Goal: Information Seeking & Learning: Learn about a topic

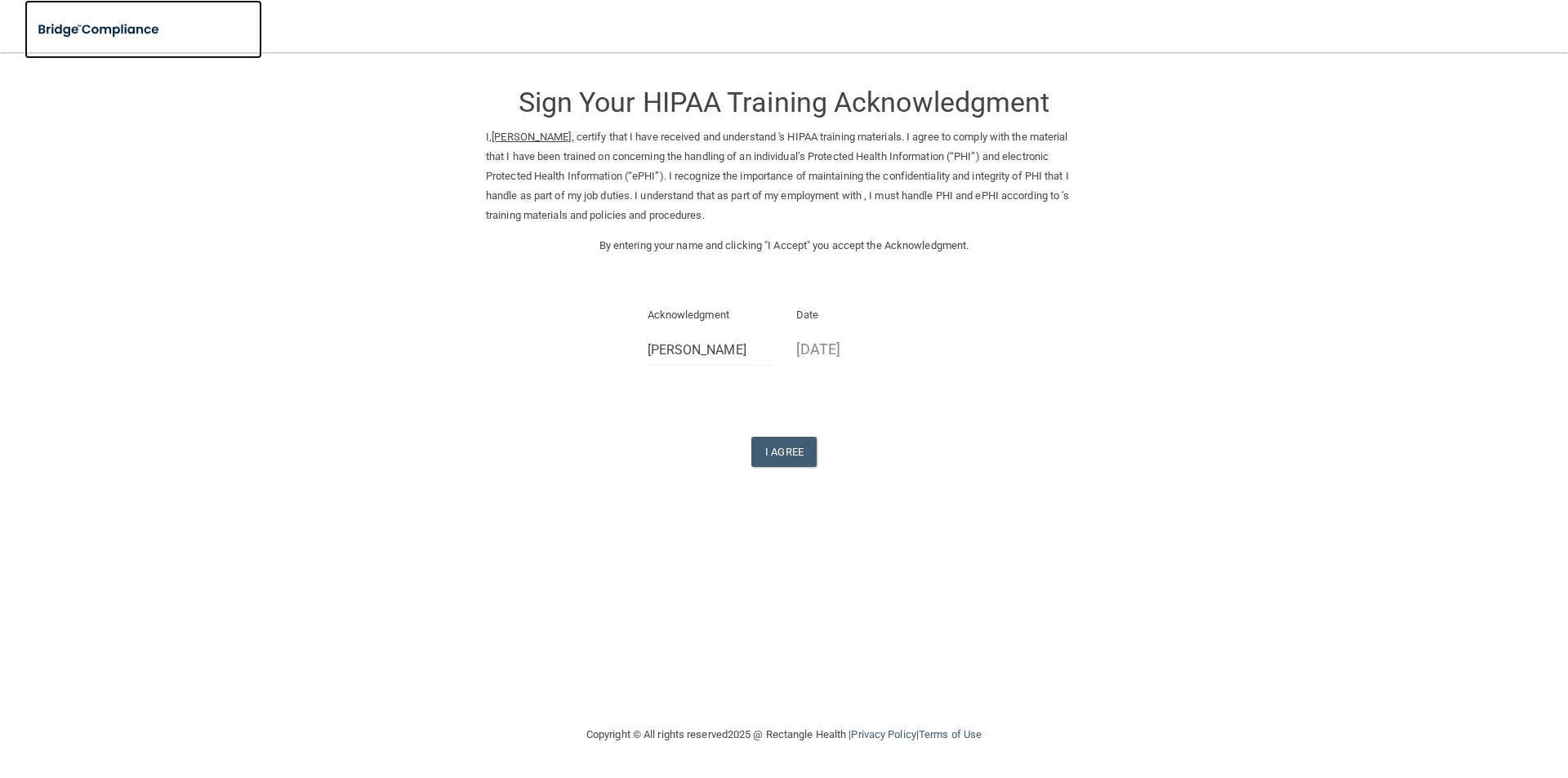
click at [120, 9] on link at bounding box center [143, 30] width 238 height 59
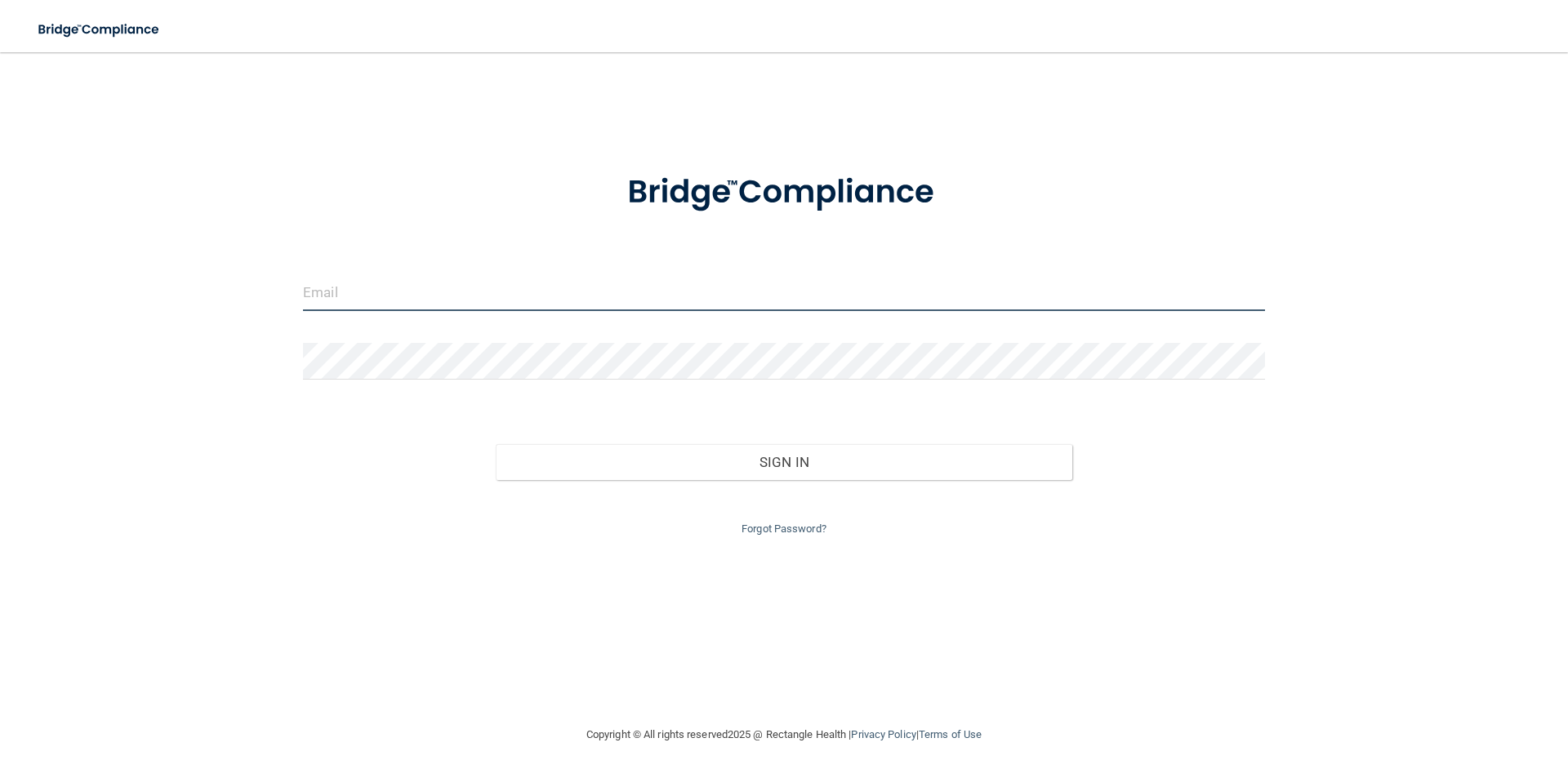
click at [571, 280] on input "email" at bounding box center [784, 292] width 963 height 36
type input "[EMAIL_ADDRESS][DOMAIN_NAME]"
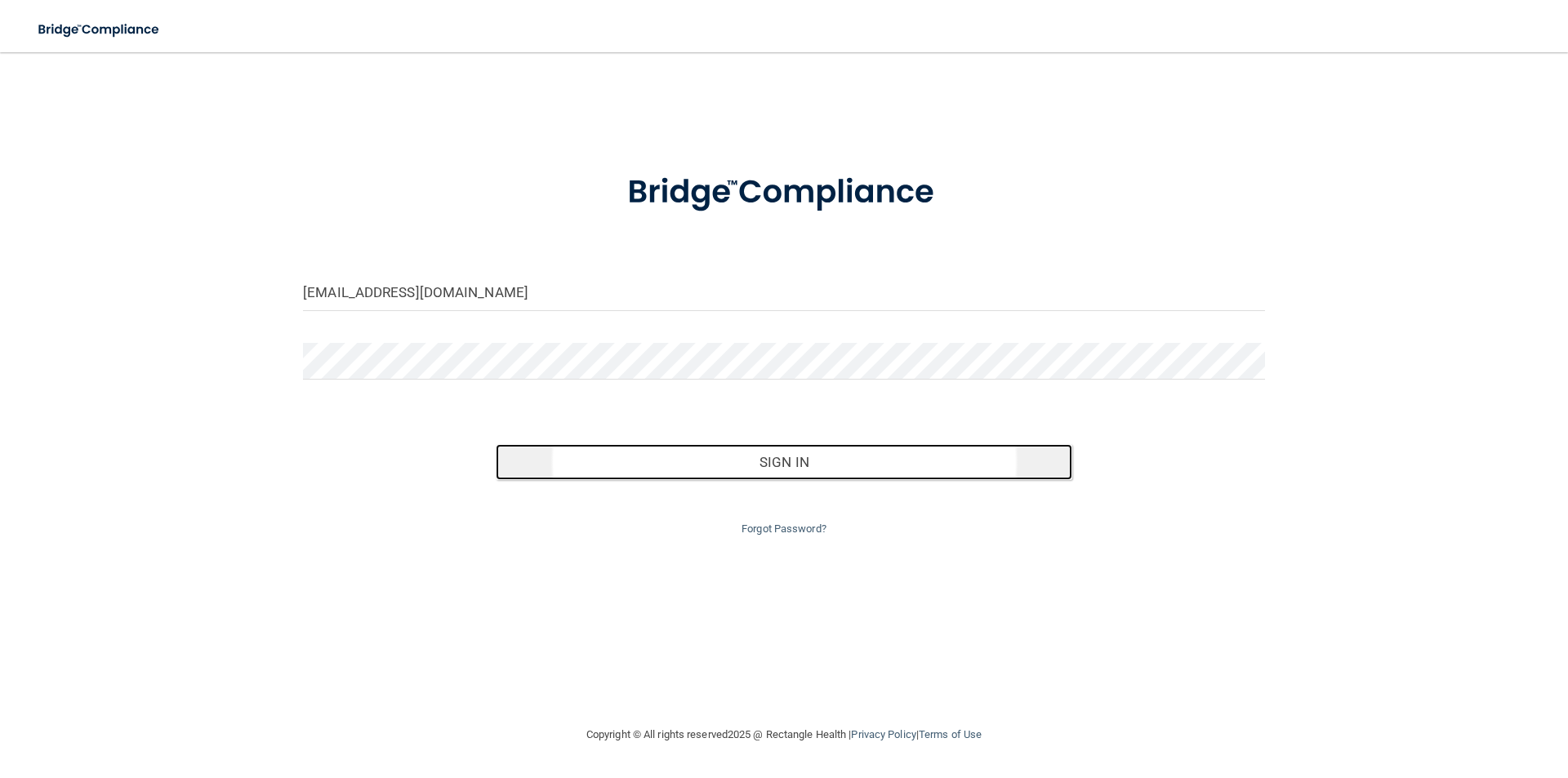
click at [630, 468] on button "Sign In" at bounding box center [784, 462] width 578 height 36
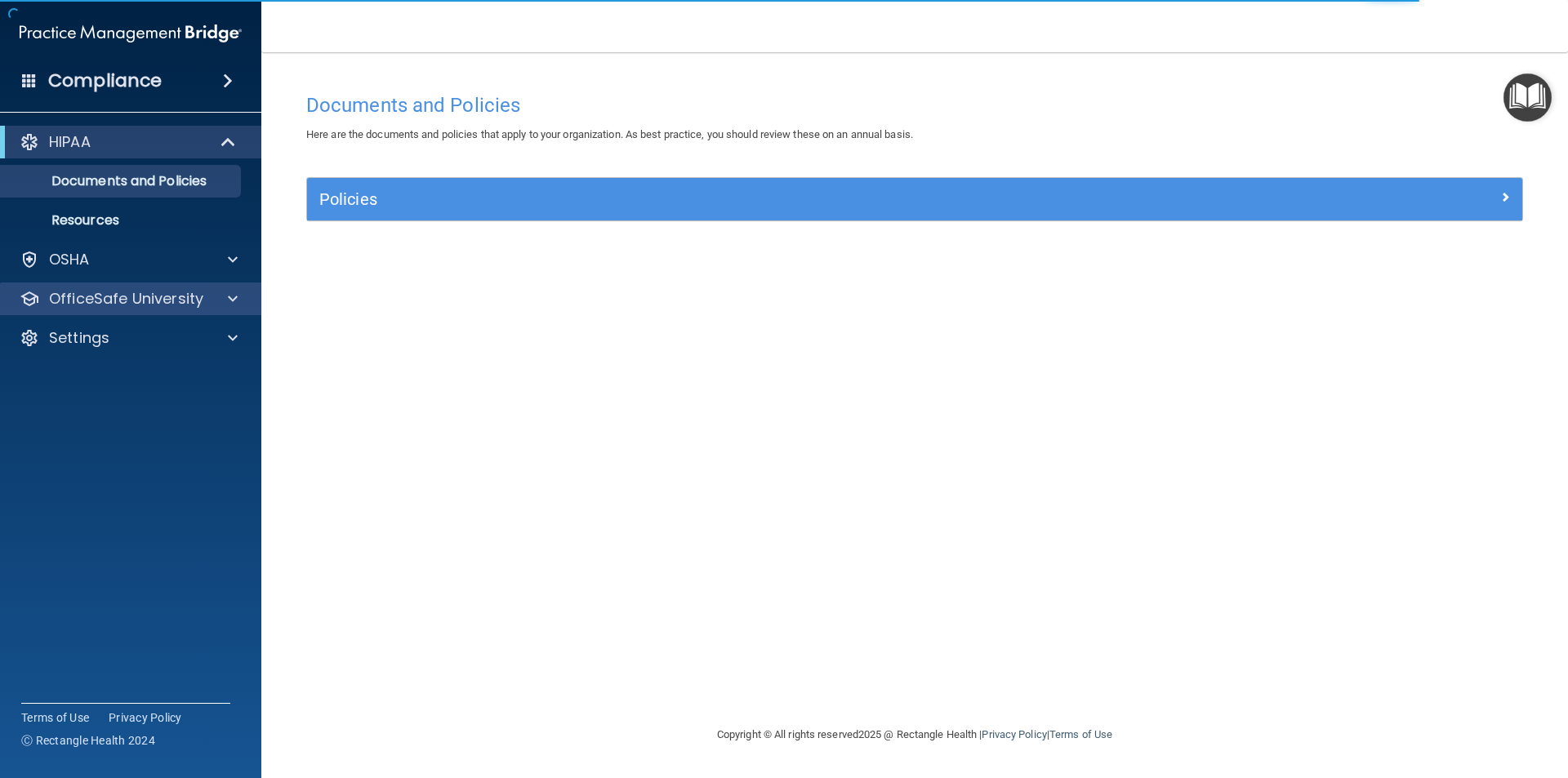
click at [243, 308] on div "OfficeSafe University" at bounding box center [131, 299] width 263 height 32
click at [240, 303] on div at bounding box center [230, 299] width 41 height 20
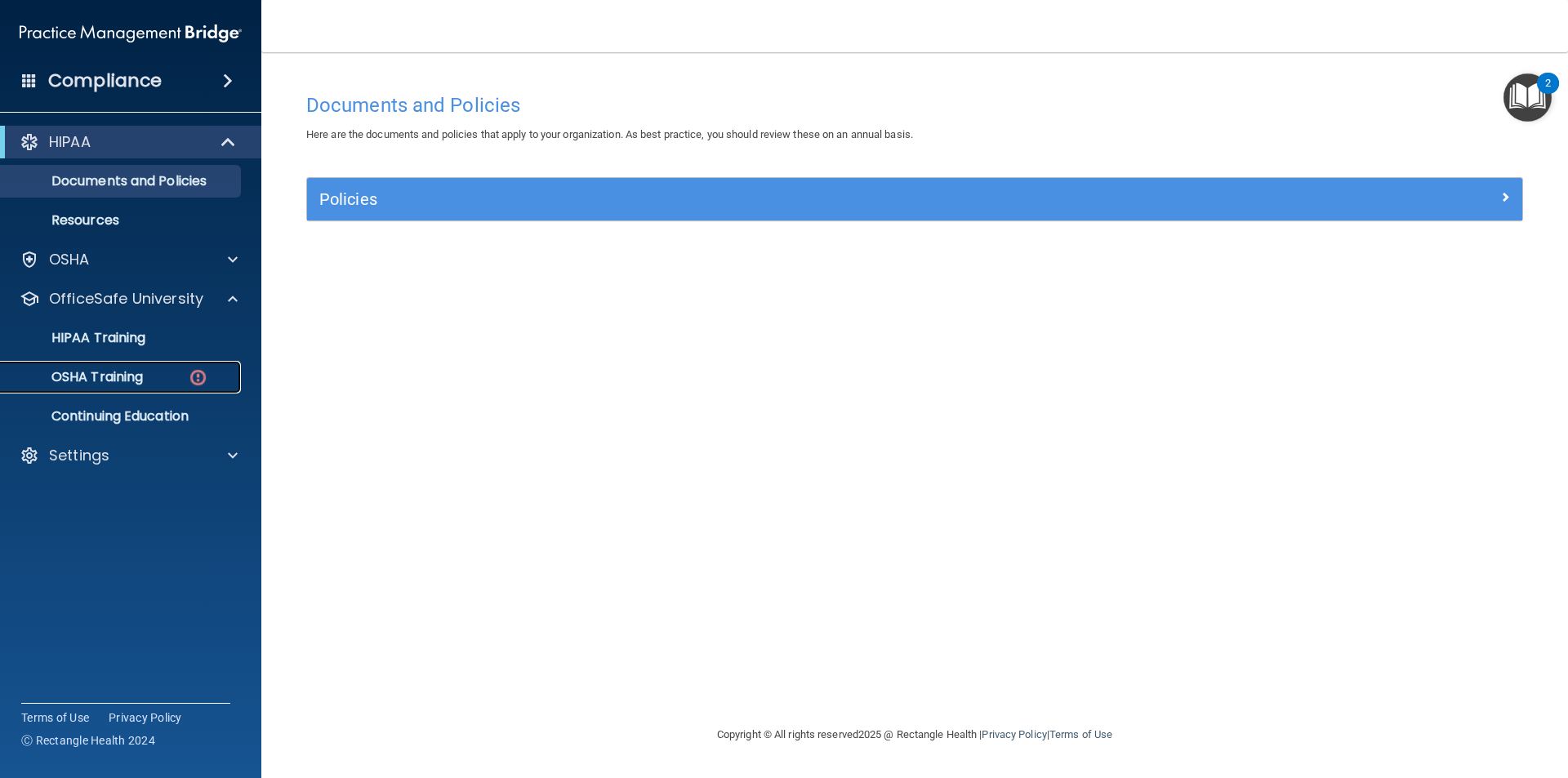
click at [166, 364] on link "OSHA Training" at bounding box center [112, 377] width 257 height 32
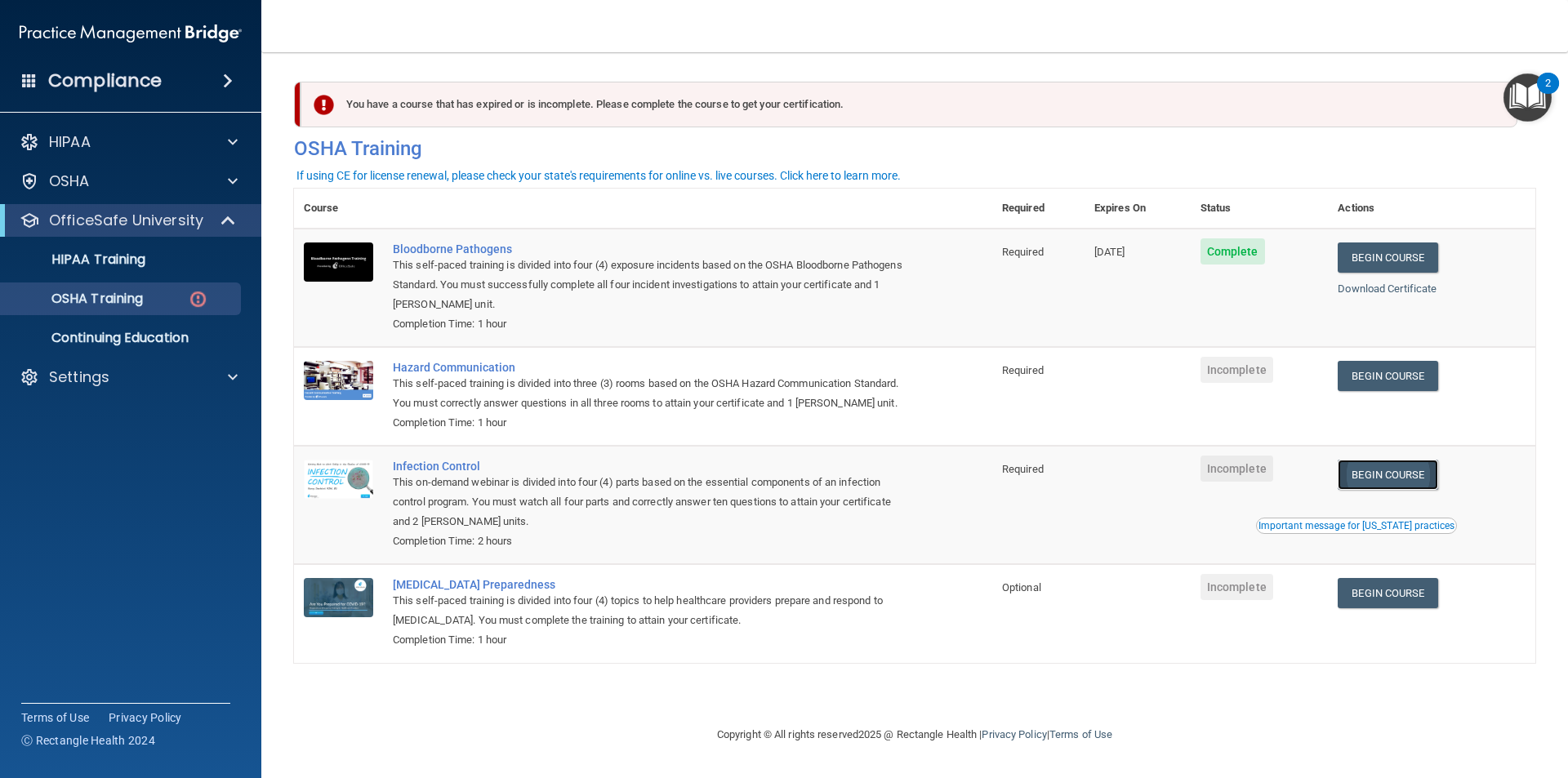
click at [1386, 480] on link "Begin Course" at bounding box center [1388, 475] width 99 height 31
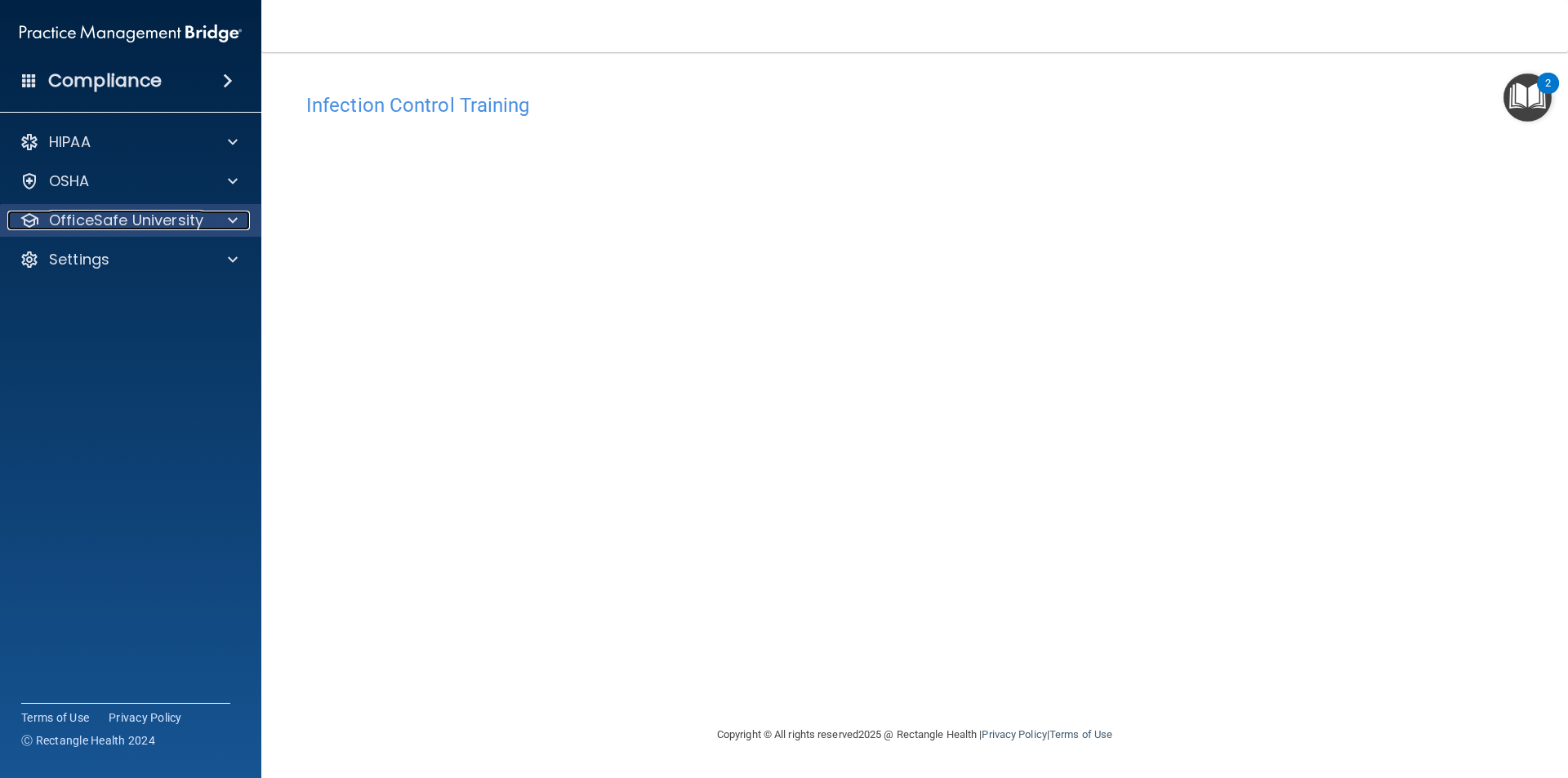
click at [237, 220] on span at bounding box center [233, 221] width 10 height 20
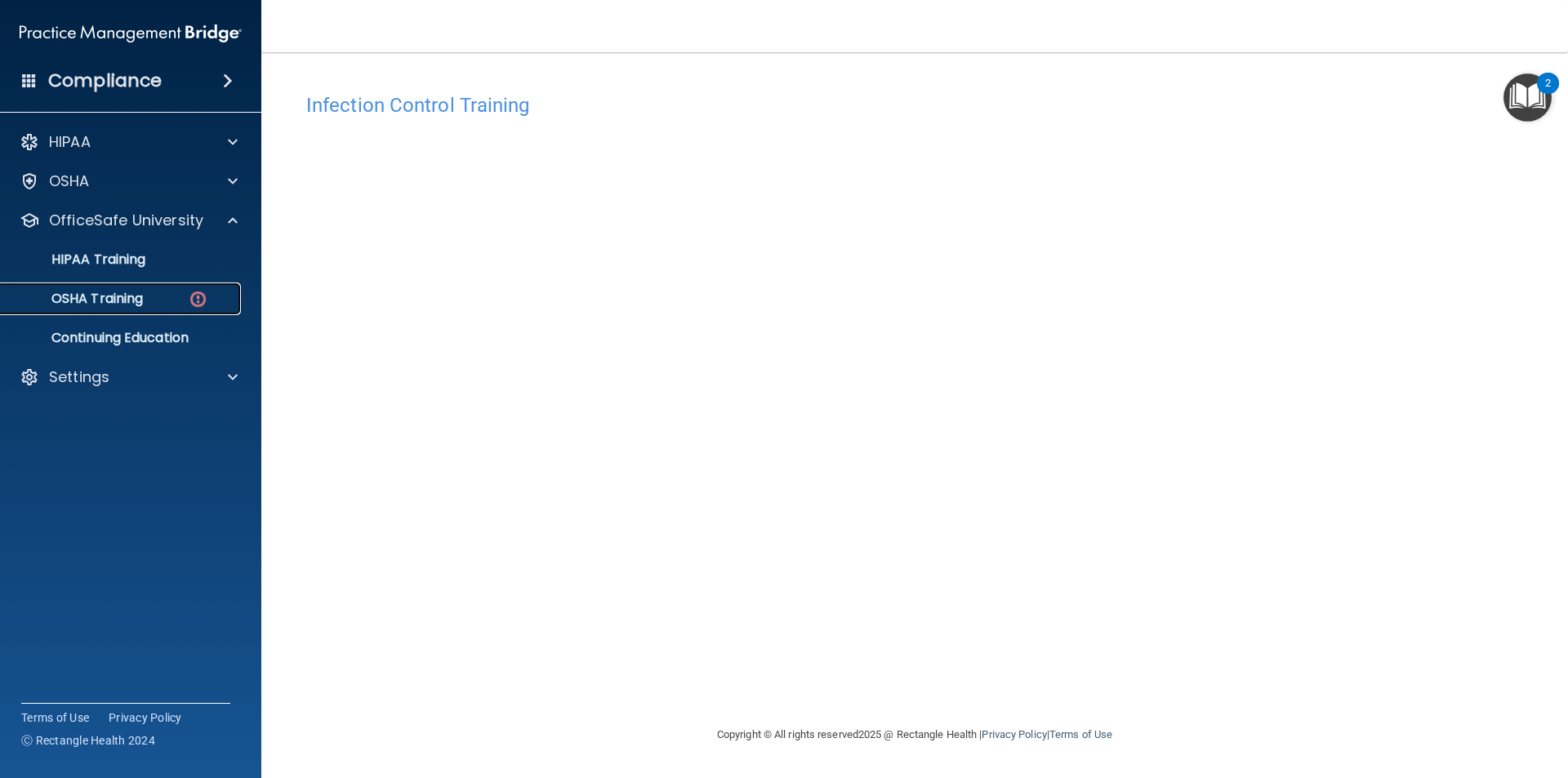
click at [135, 290] on p "OSHA Training" at bounding box center [76, 298] width 133 height 16
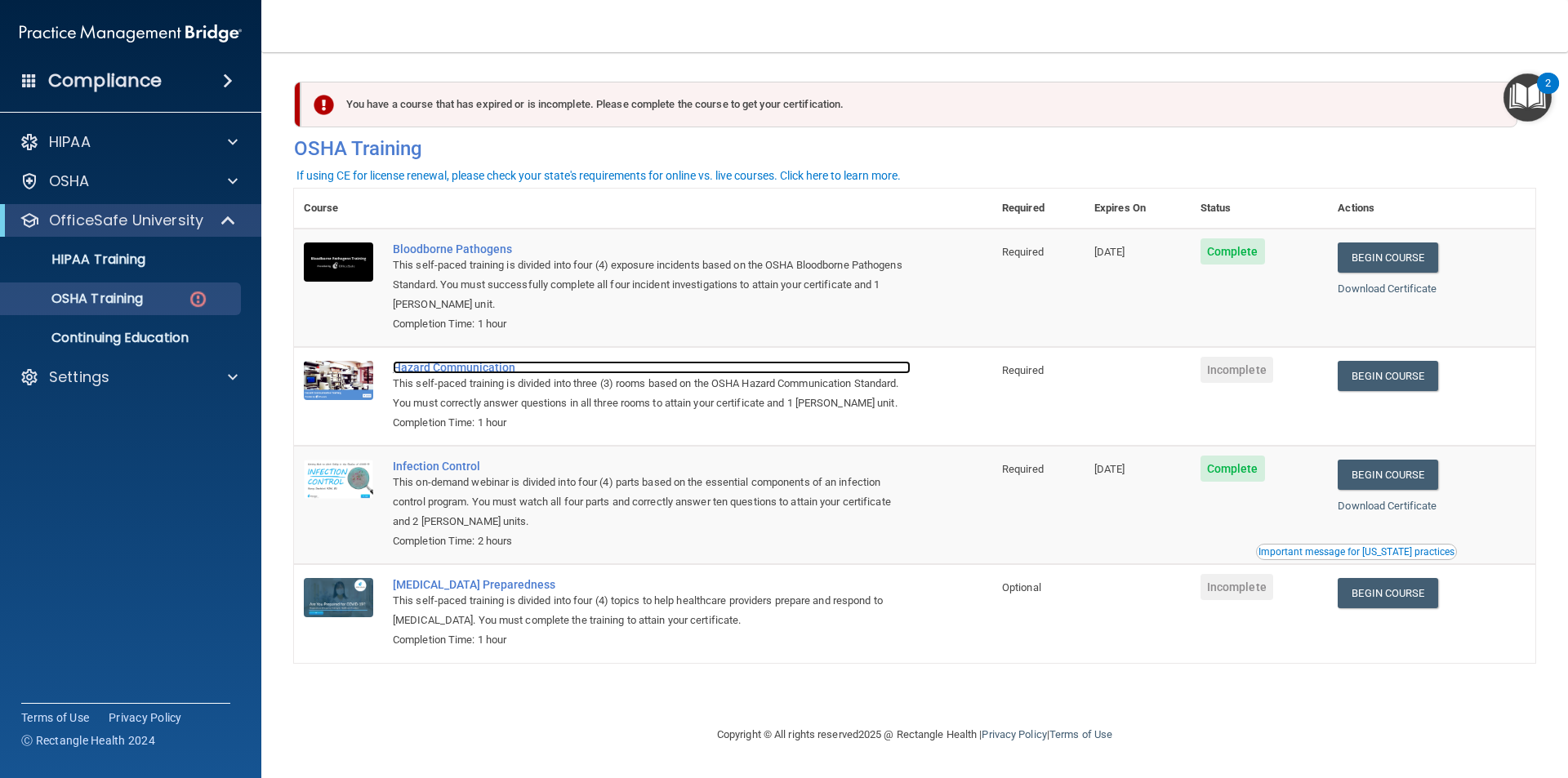
click at [417, 363] on div "Hazard Communication" at bounding box center [651, 368] width 518 height 13
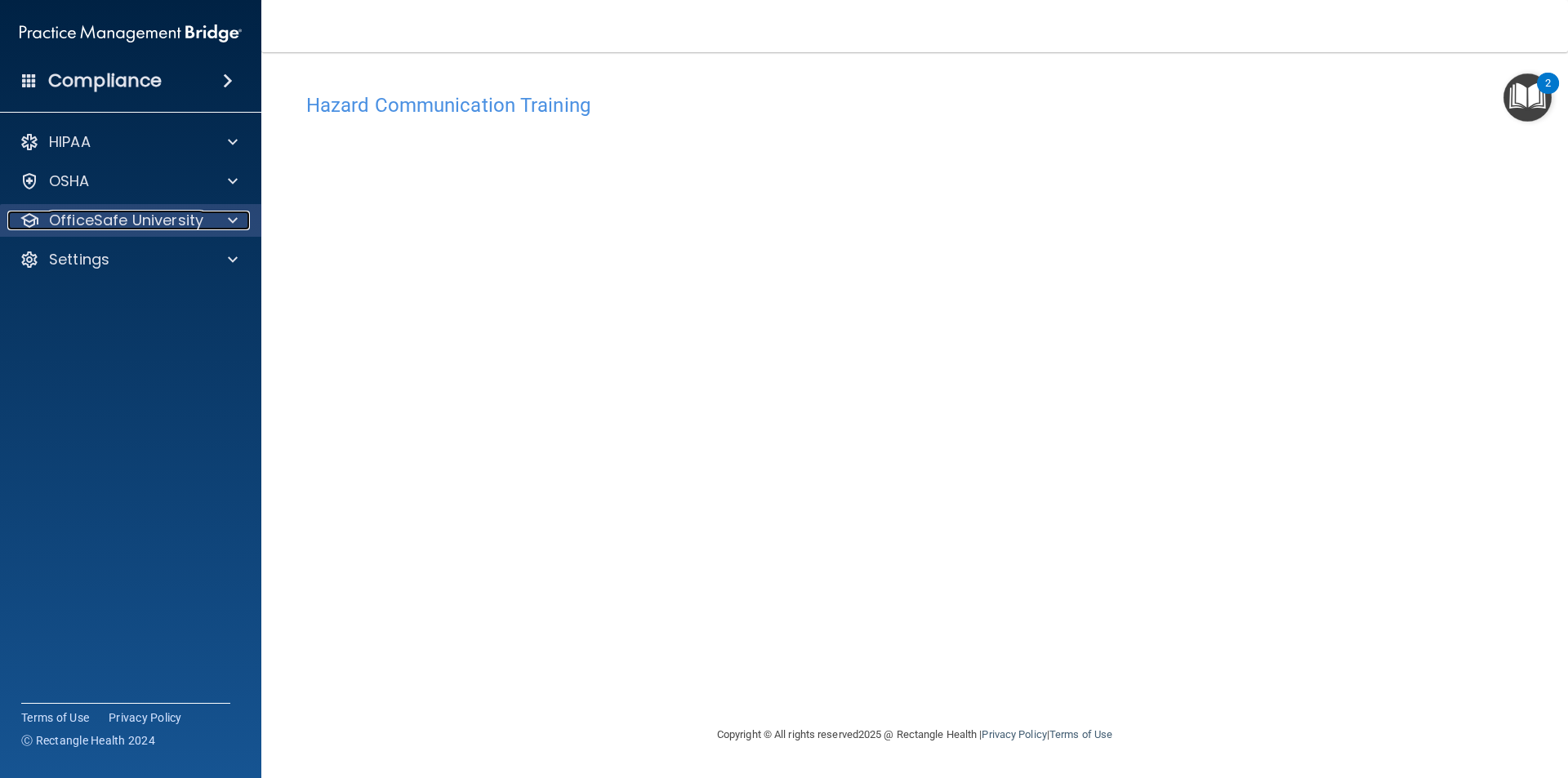
click at [229, 222] on span at bounding box center [233, 221] width 10 height 20
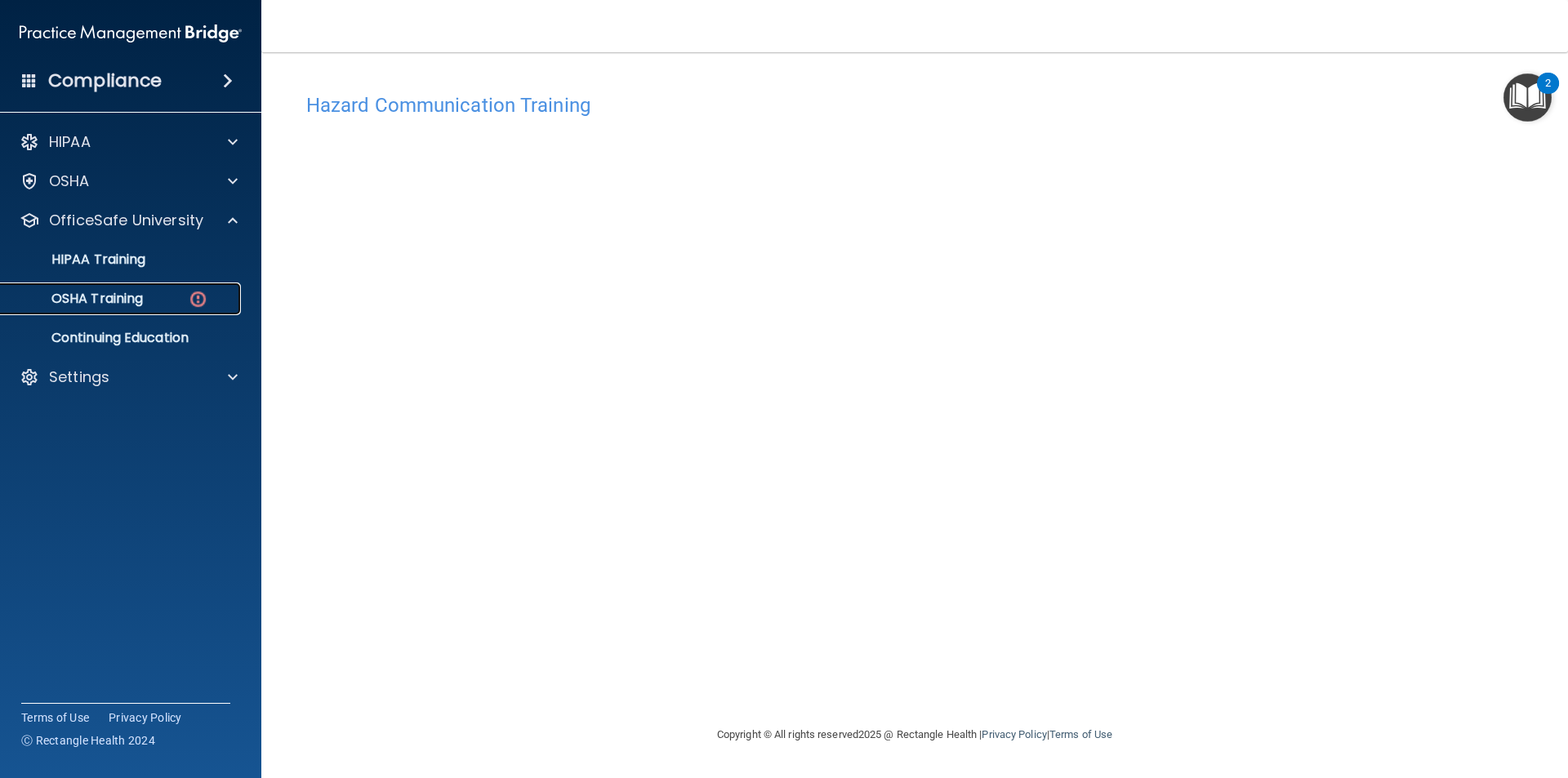
click at [166, 311] on link "OSHA Training" at bounding box center [112, 299] width 257 height 32
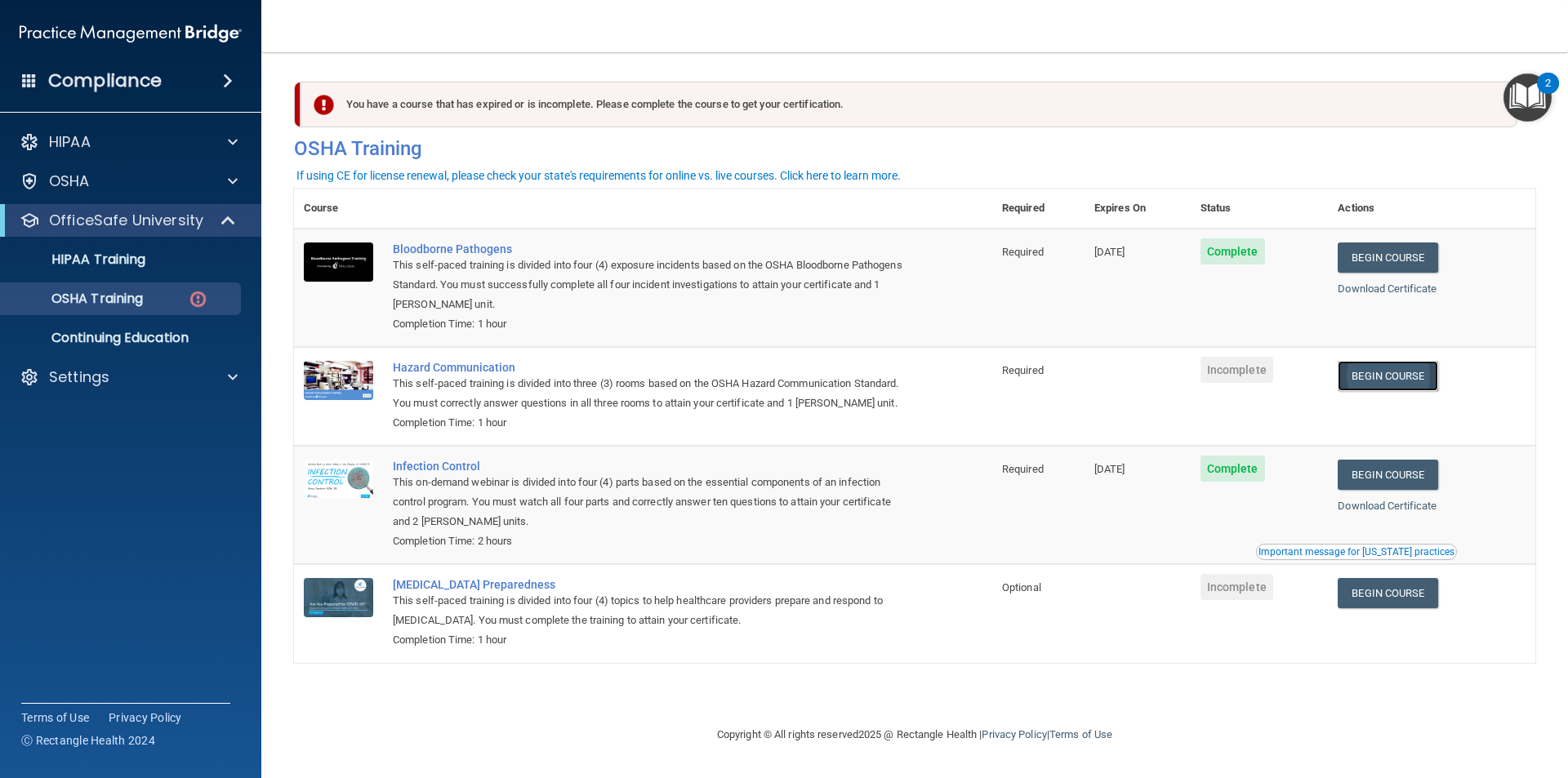
click at [1375, 375] on link "Begin Course" at bounding box center [1388, 376] width 99 height 31
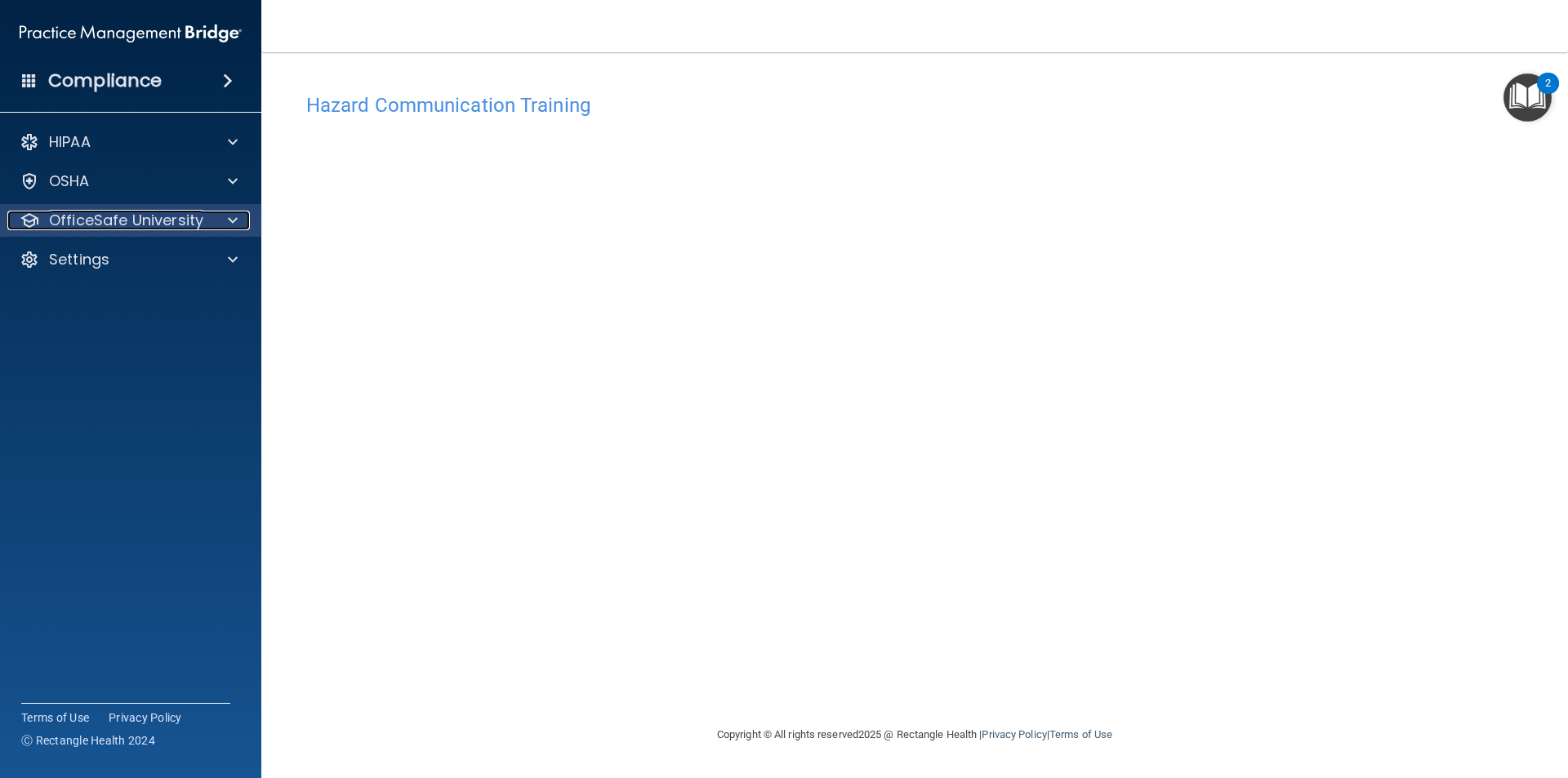
click at [235, 212] on span at bounding box center [233, 221] width 10 height 20
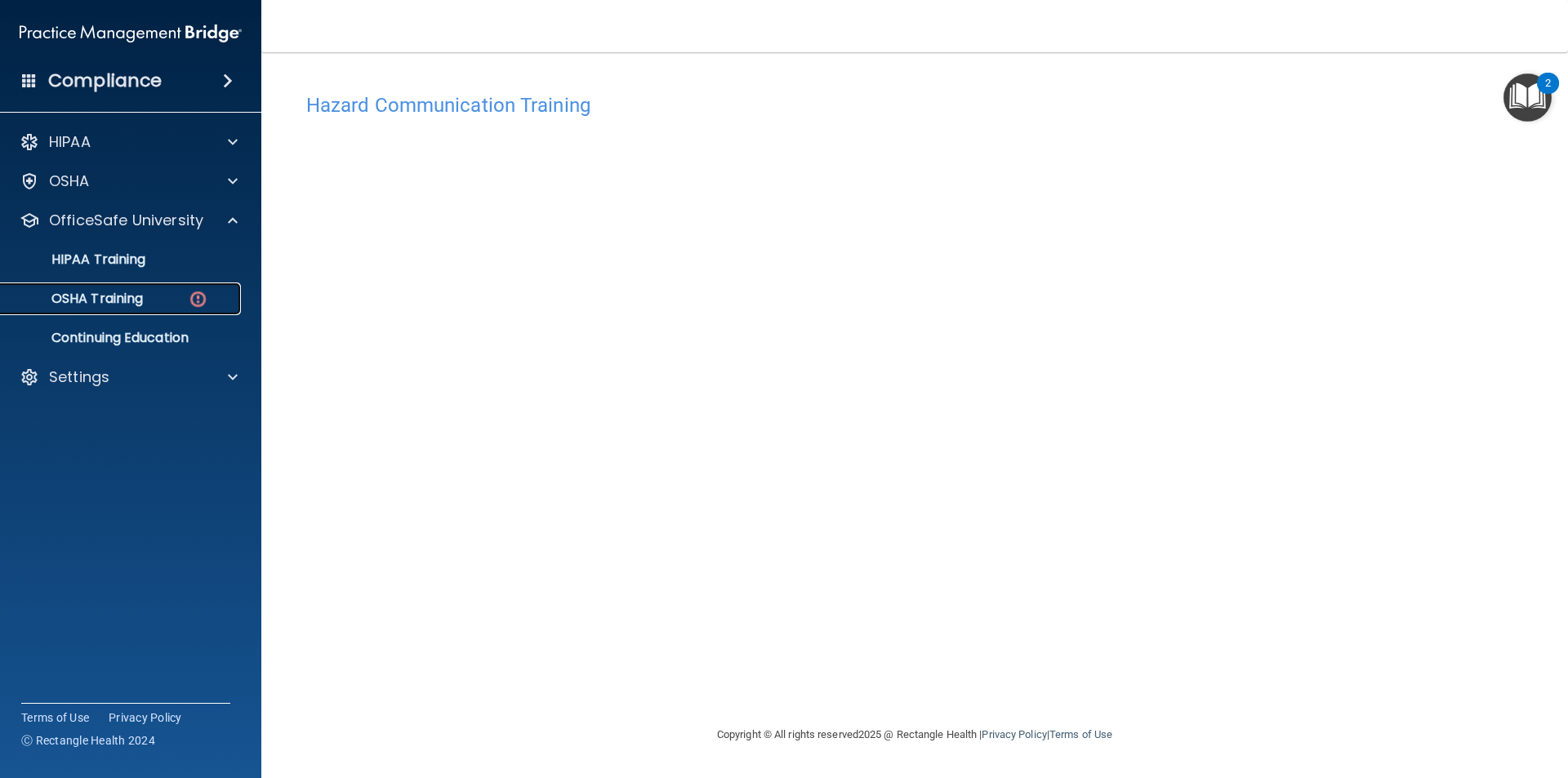
click at [190, 296] on img at bounding box center [198, 299] width 20 height 20
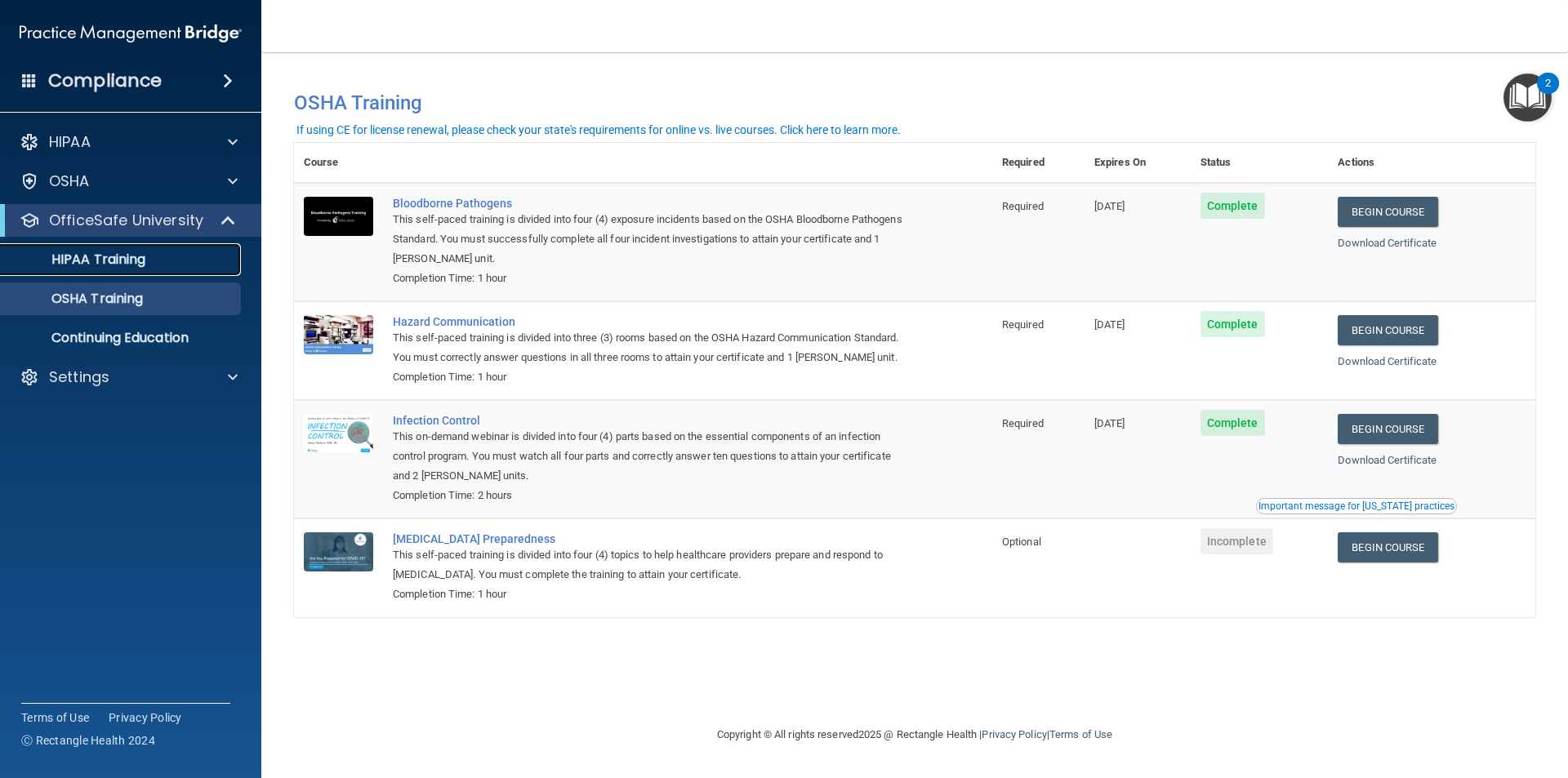
click at [157, 273] on link "HIPAA Training" at bounding box center [112, 260] width 257 height 32
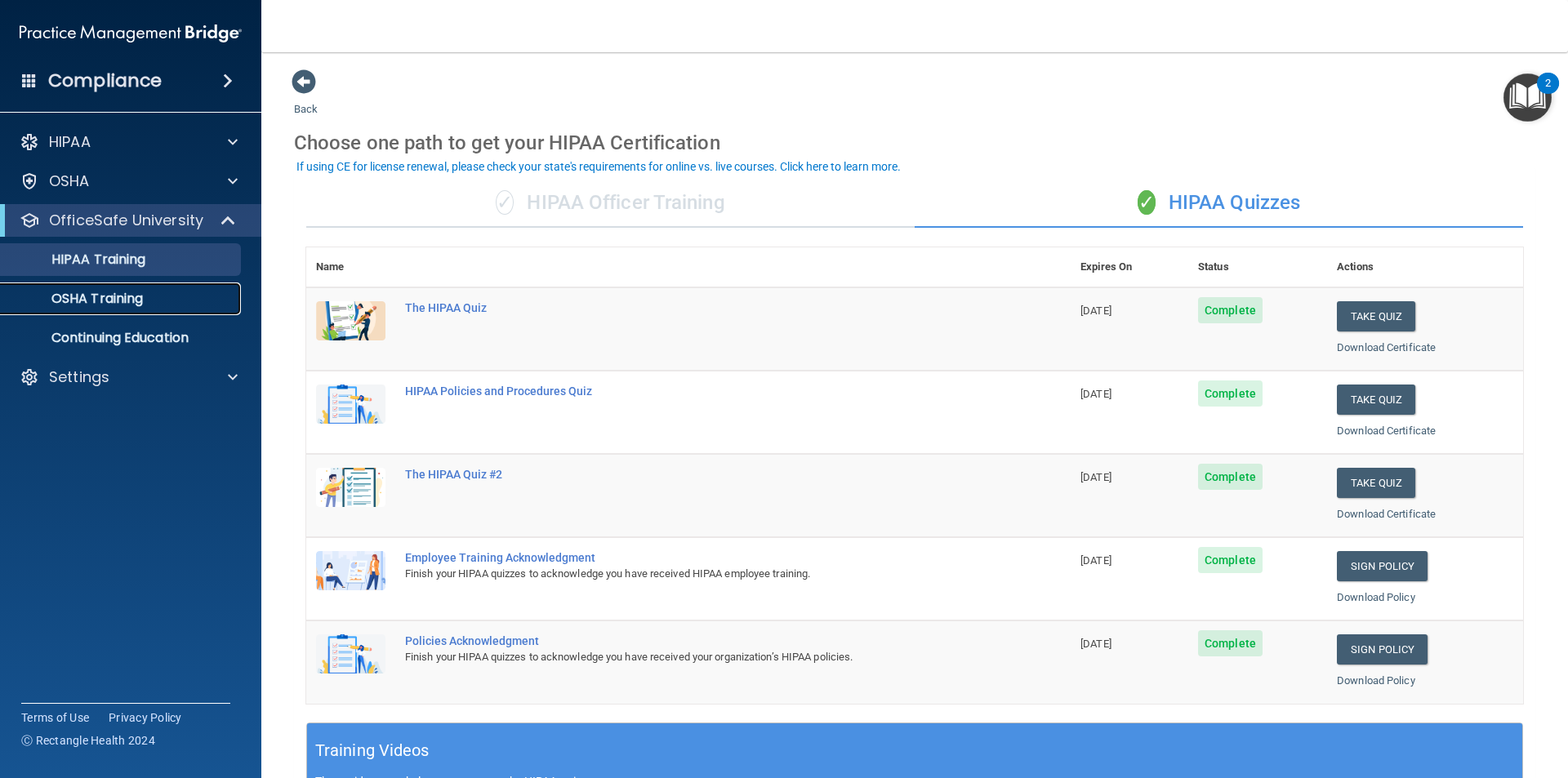
click at [118, 291] on p "OSHA Training" at bounding box center [76, 298] width 133 height 16
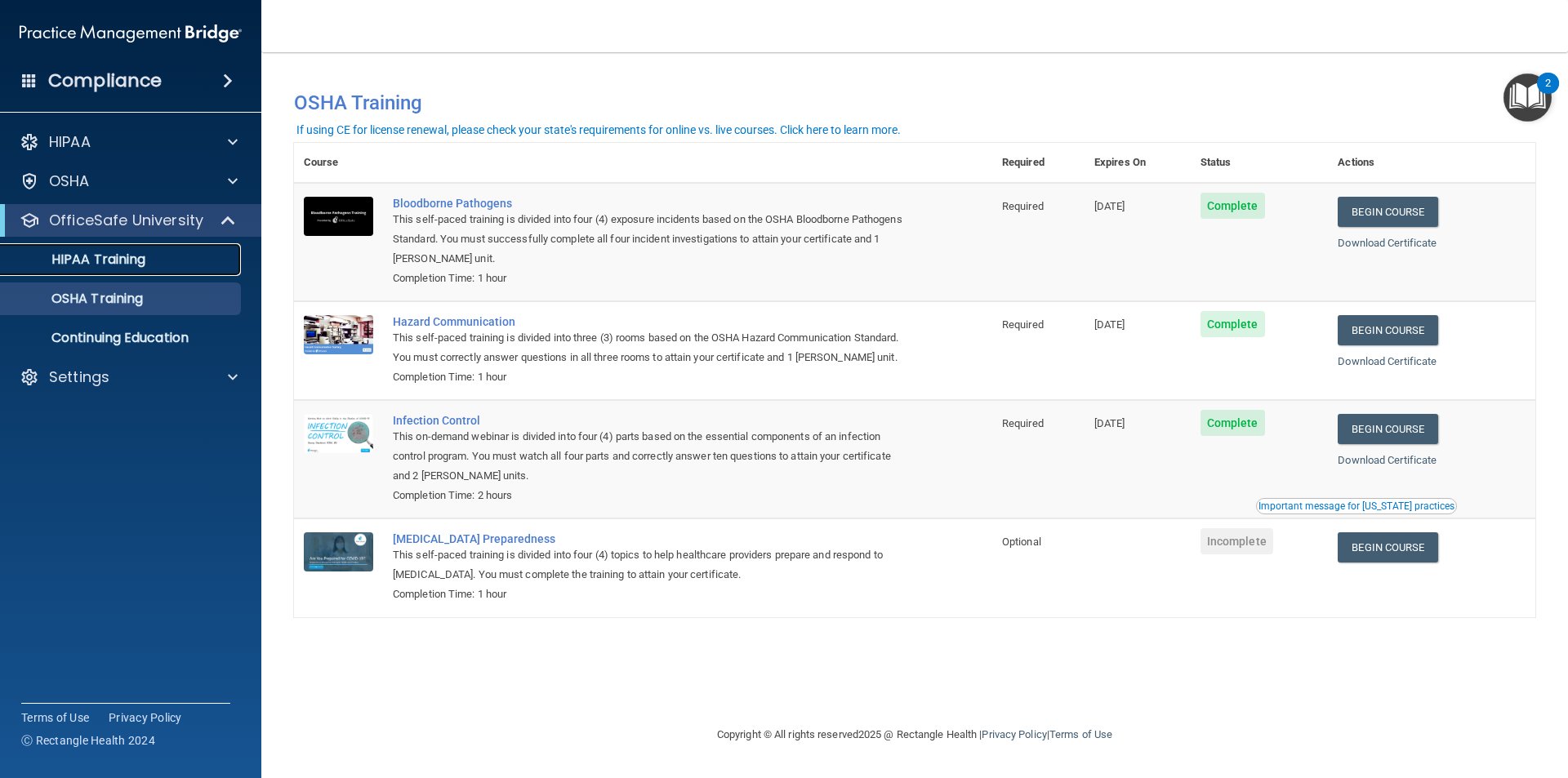
click at [155, 269] on link "HIPAA Training" at bounding box center [112, 260] width 257 height 32
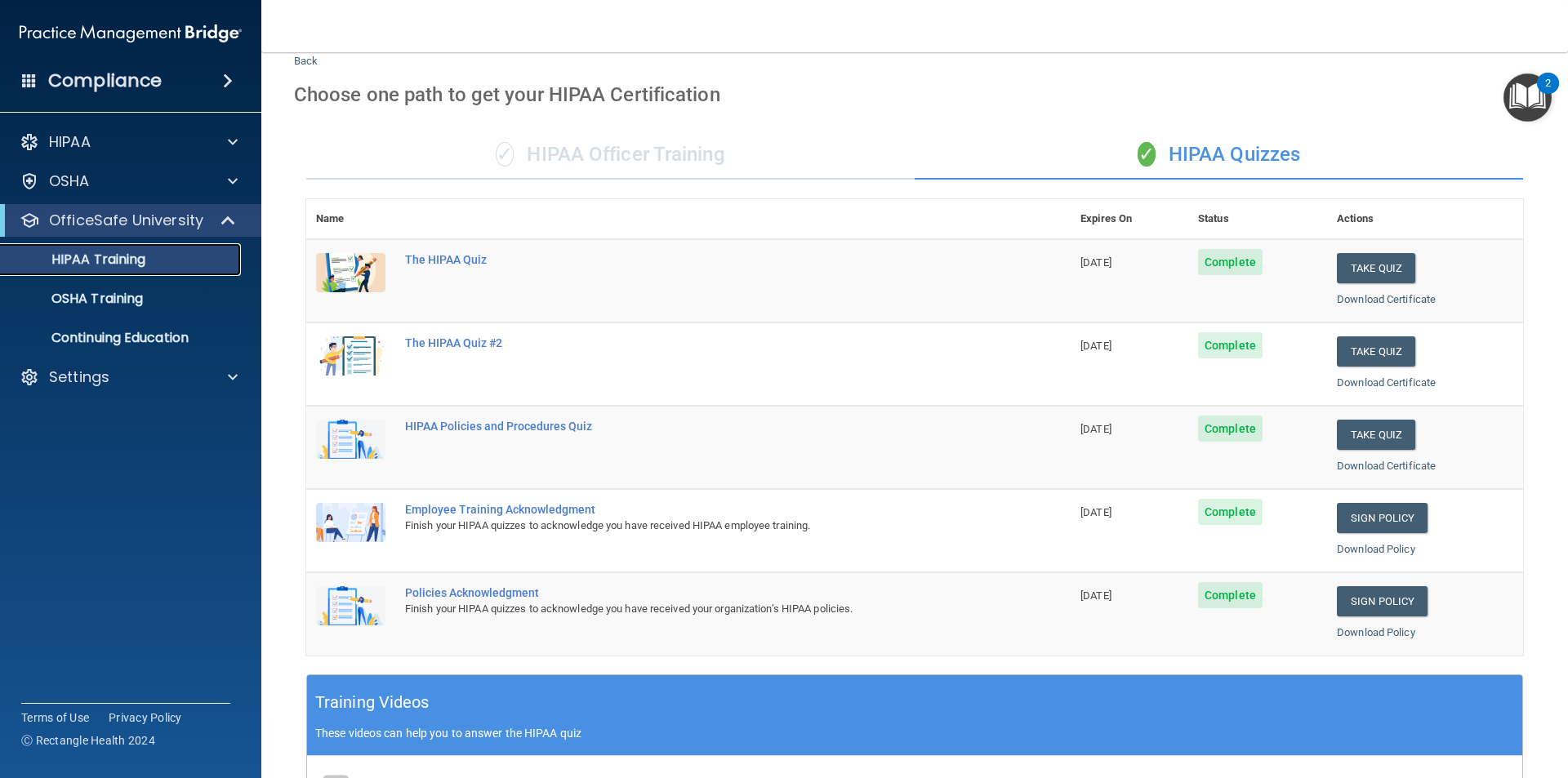
scroll to position [43, 0]
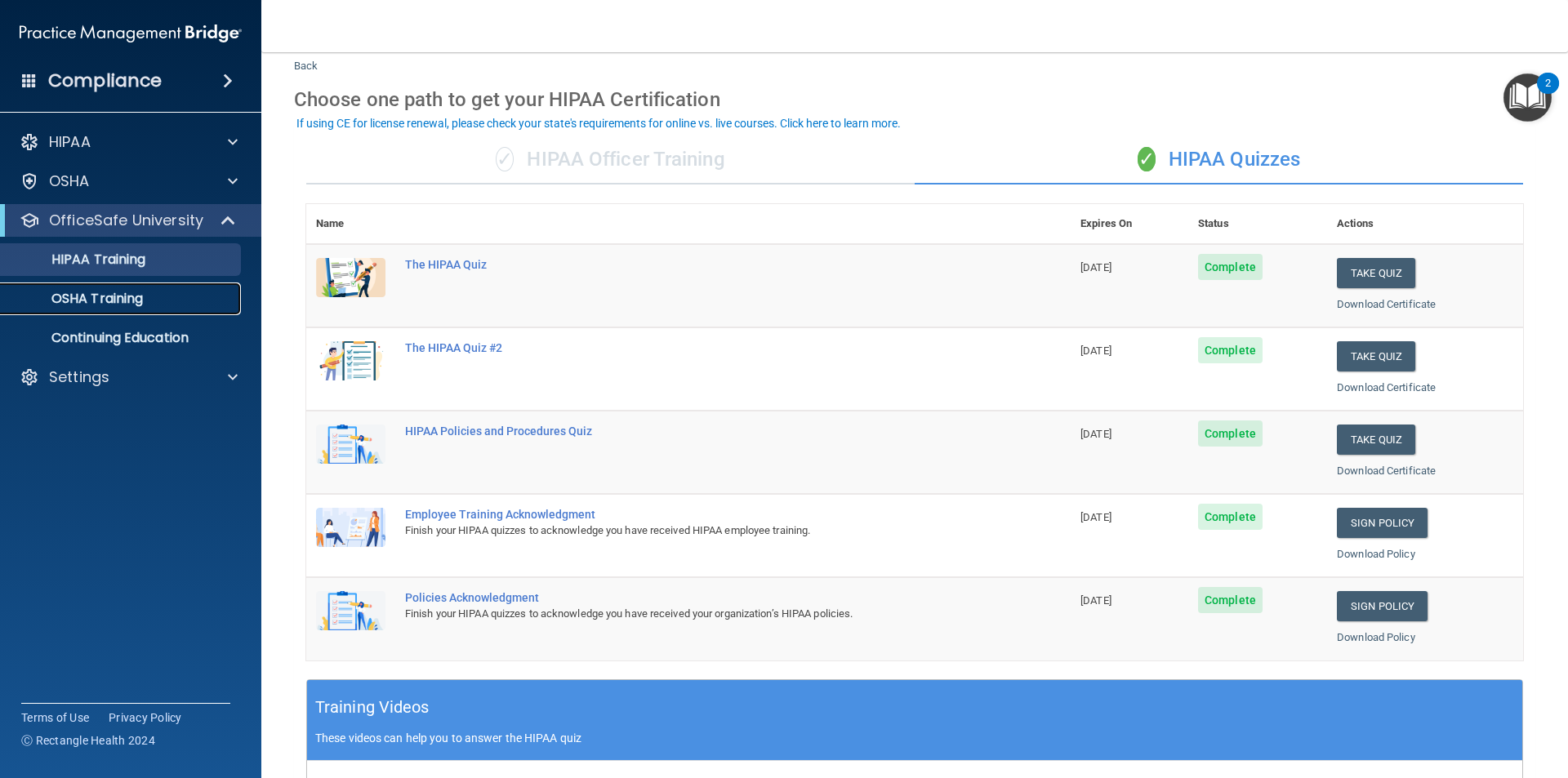
click at [121, 296] on p "OSHA Training" at bounding box center [76, 298] width 133 height 16
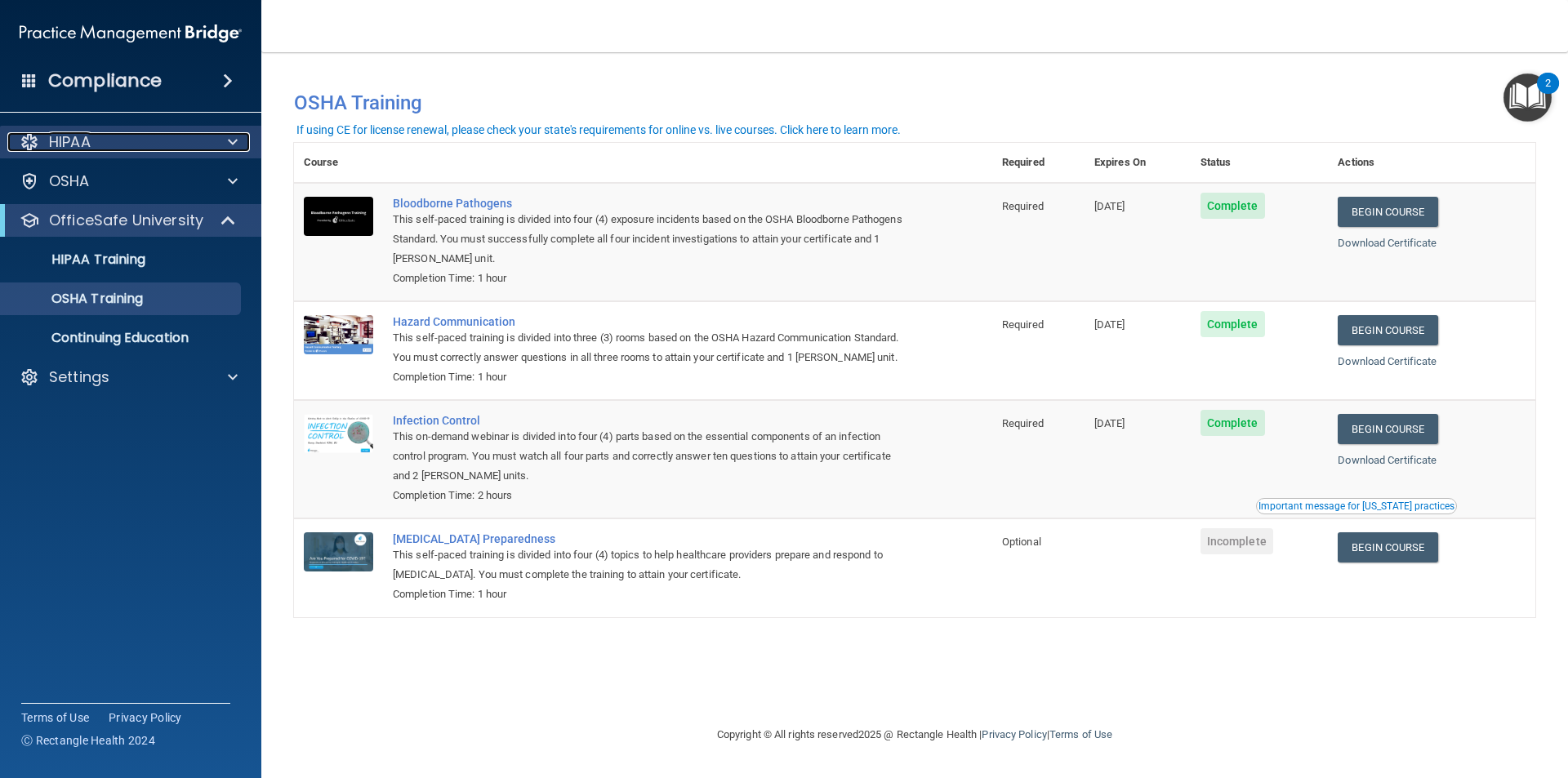
click at [159, 138] on div "HIPAA" at bounding box center [109, 142] width 202 height 20
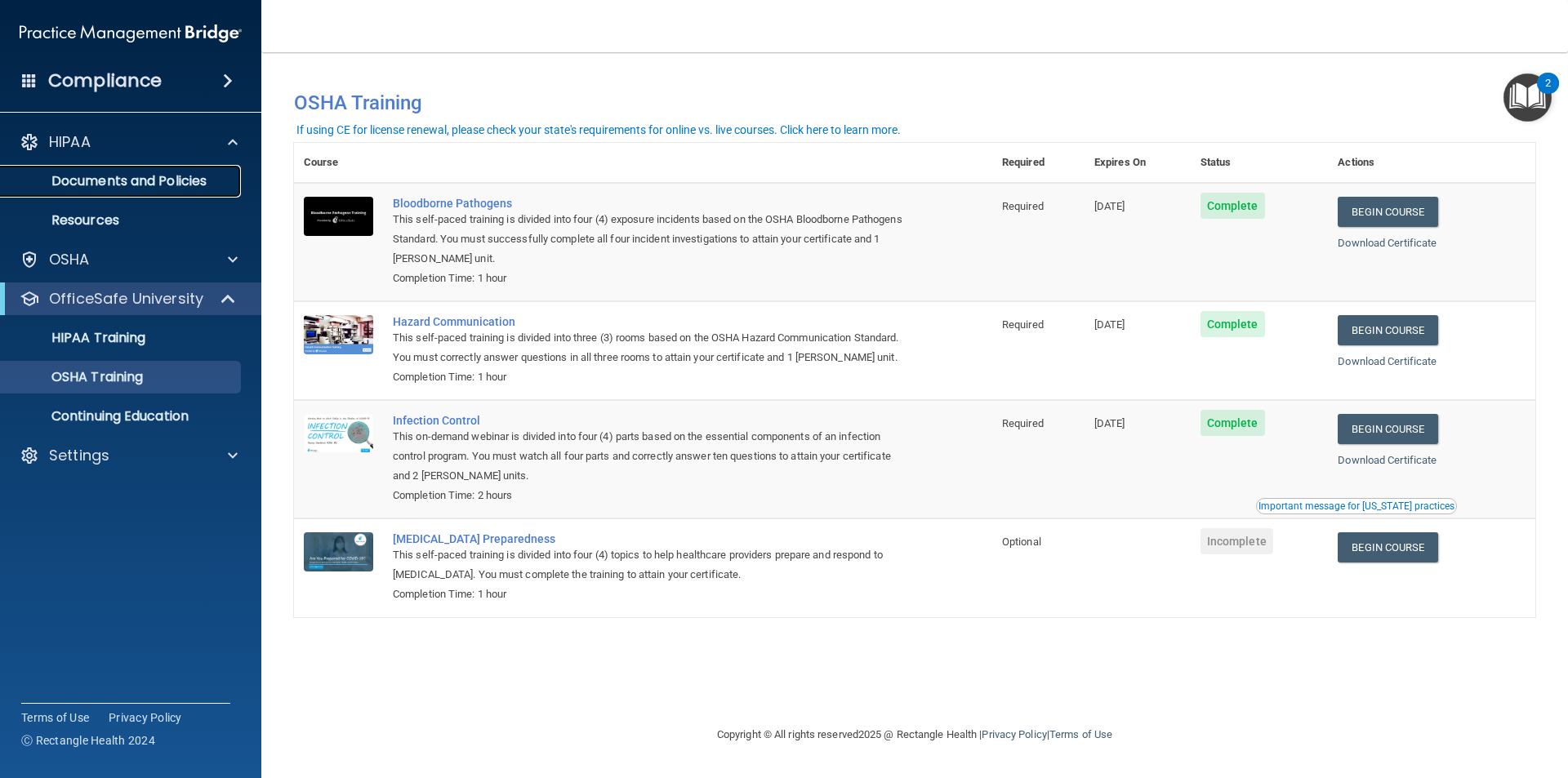
click at [167, 184] on p "Documents and Policies" at bounding box center [121, 180] width 222 height 16
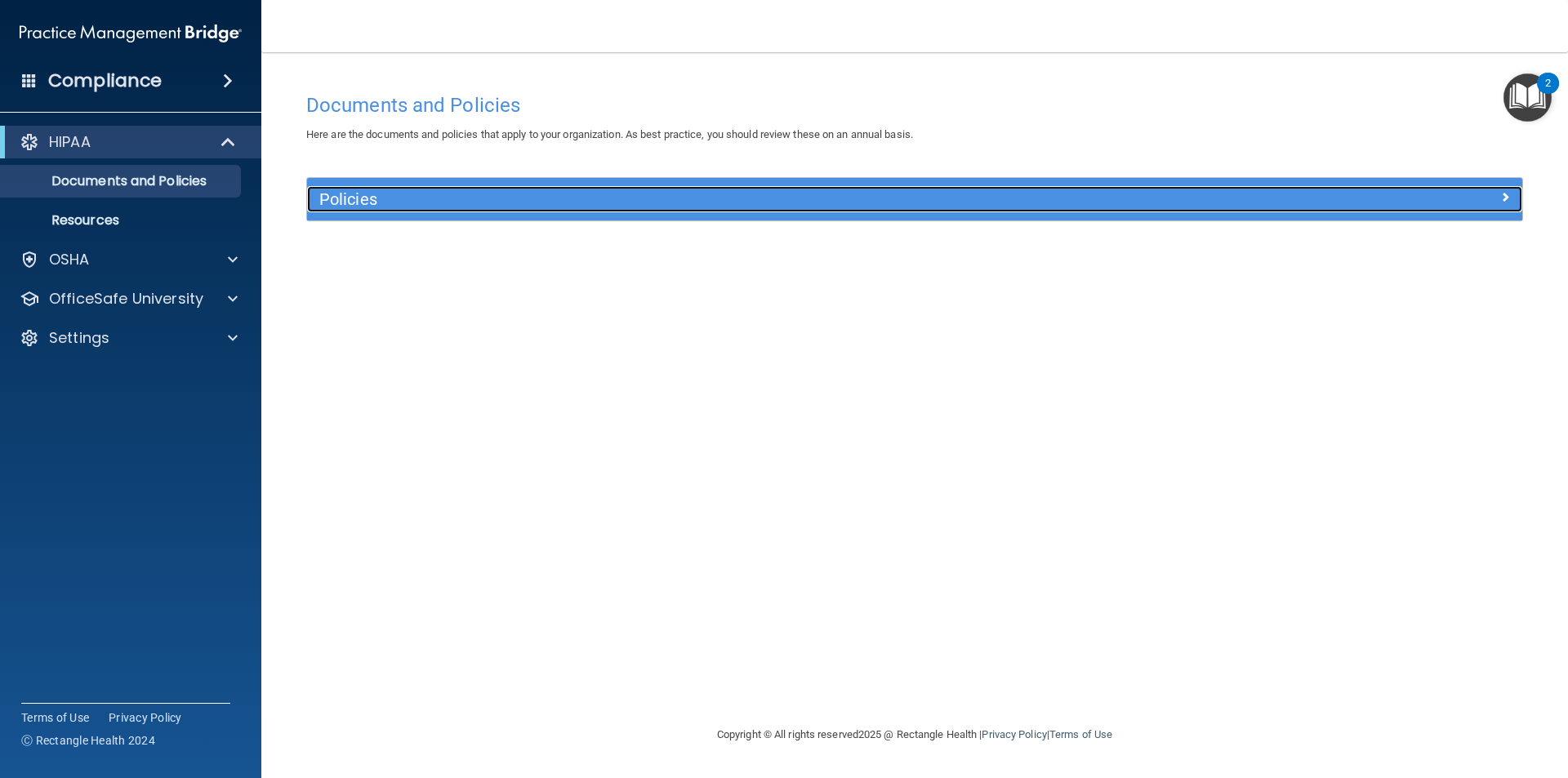
click at [1149, 195] on h5 "Policies" at bounding box center [762, 199] width 887 height 18
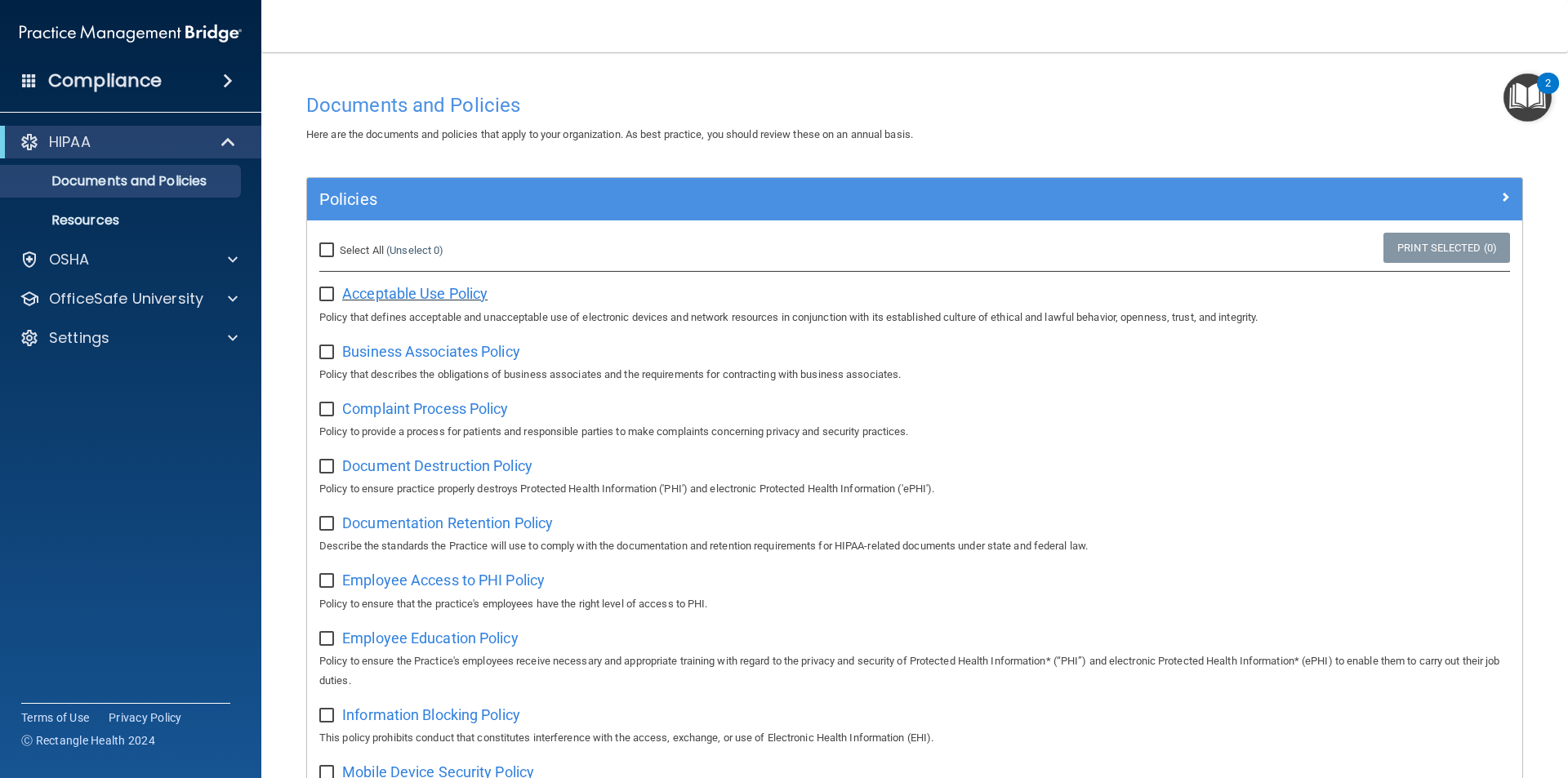
click at [369, 292] on span "Acceptable Use Policy" at bounding box center [414, 294] width 145 height 17
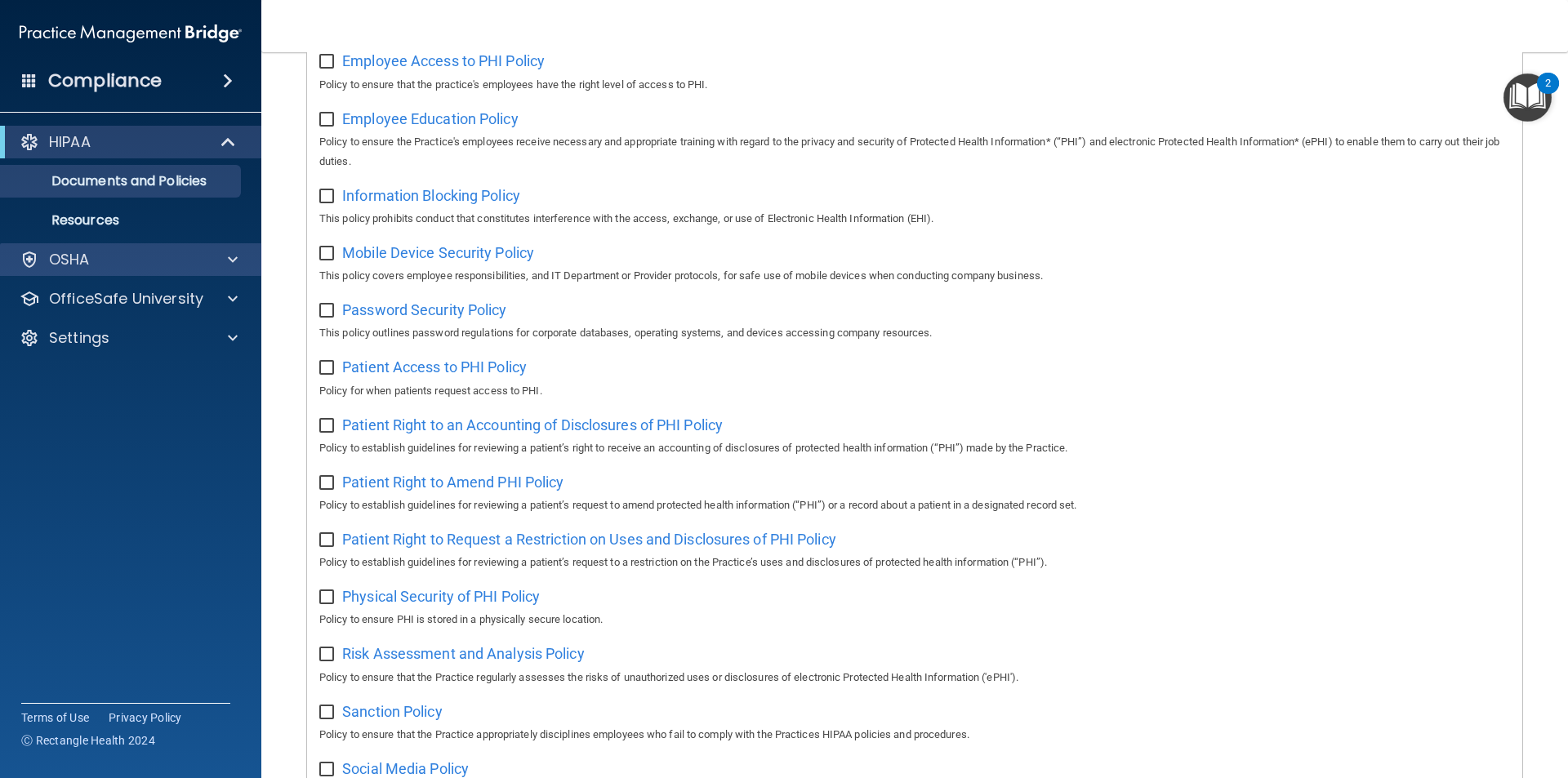
scroll to position [288, 0]
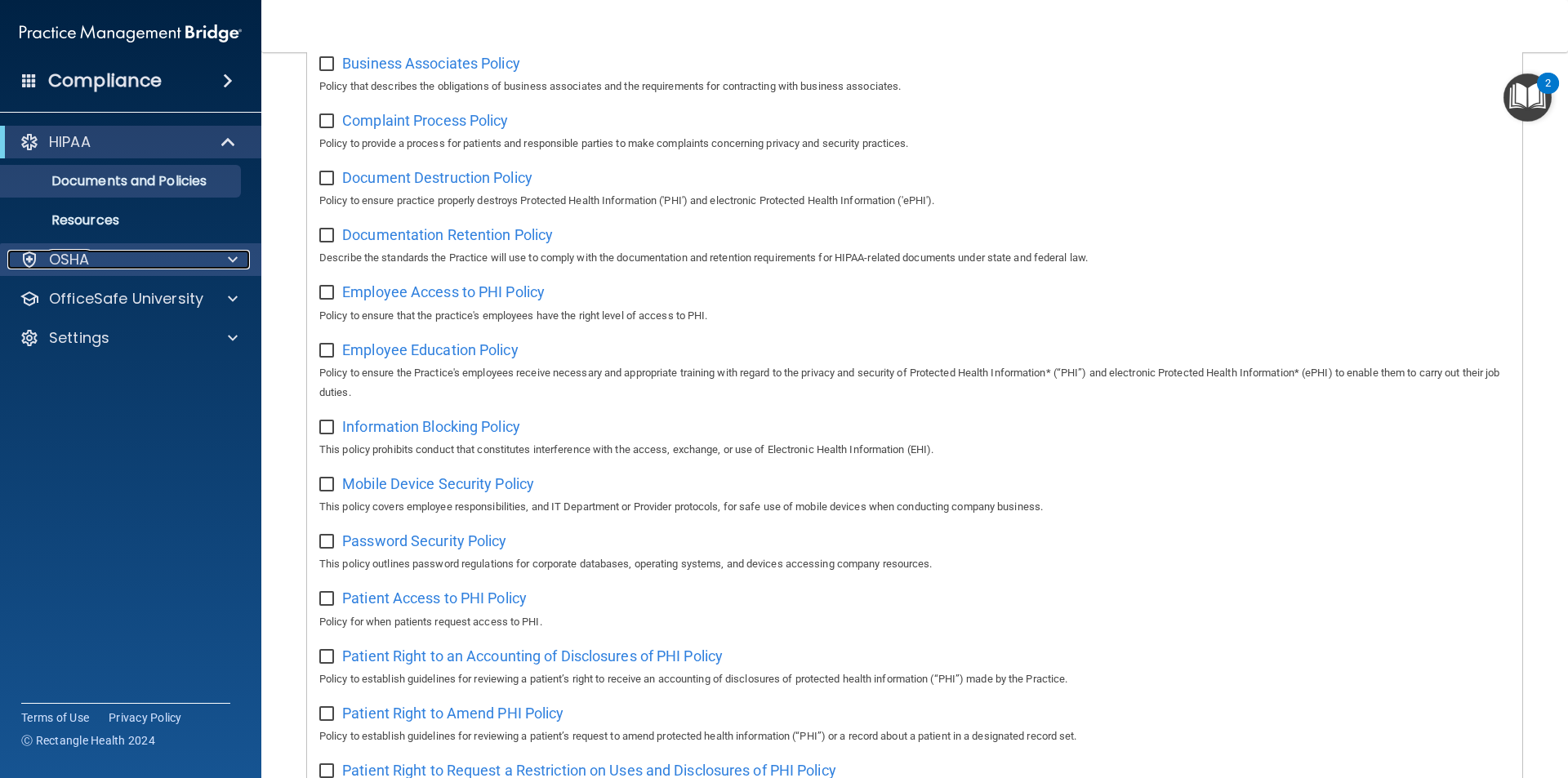
click at [120, 253] on div "OSHA" at bounding box center [109, 260] width 202 height 20
